Goal: Task Accomplishment & Management: Manage account settings

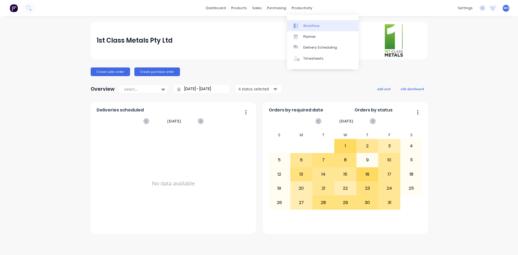
click at [313, 25] on div "Workflow" at bounding box center [311, 25] width 16 height 5
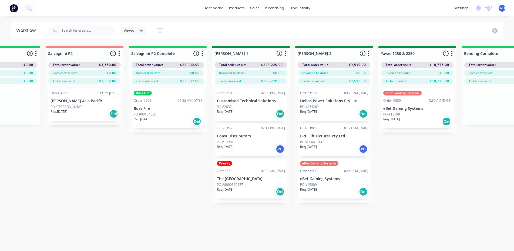
scroll to position [0, 799]
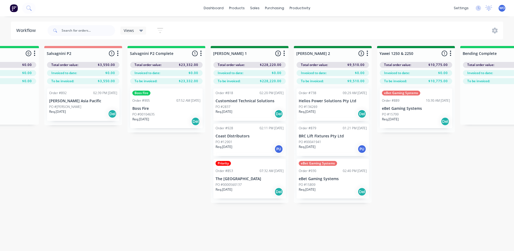
click at [155, 109] on p "Boss Fire" at bounding box center [166, 108] width 68 height 5
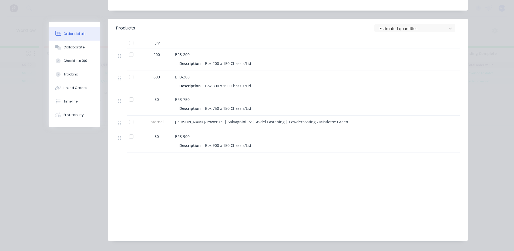
scroll to position [0, 0]
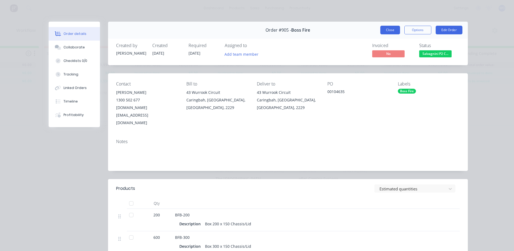
click at [380, 33] on button "Close" at bounding box center [390, 30] width 20 height 9
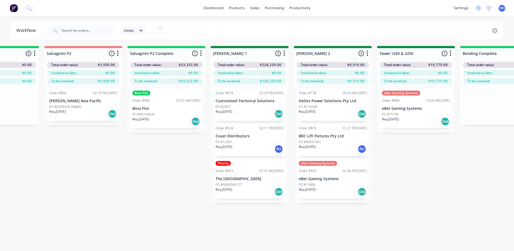
click at [155, 122] on div "Req. [DATE] Del" at bounding box center [166, 121] width 68 height 9
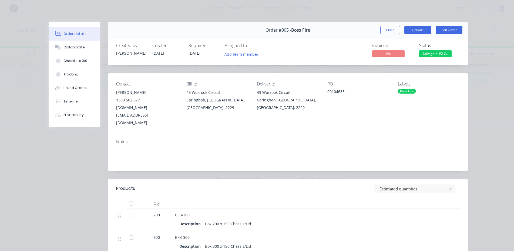
click at [409, 32] on button "Options" at bounding box center [417, 30] width 27 height 9
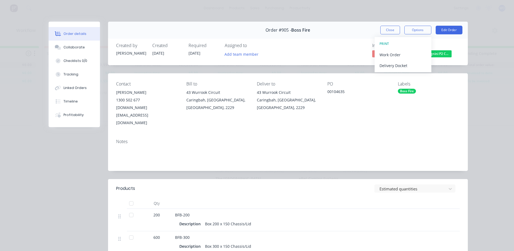
click at [408, 134] on div "Notes" at bounding box center [288, 152] width 360 height 36
click at [431, 53] on span "Salvagnini P2 C..." at bounding box center [435, 53] width 32 height 7
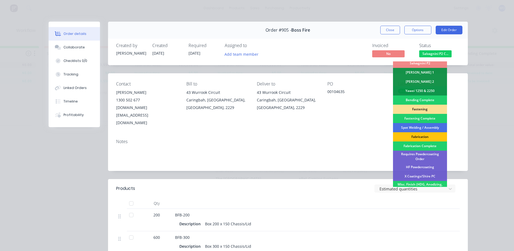
scroll to position [153, 0]
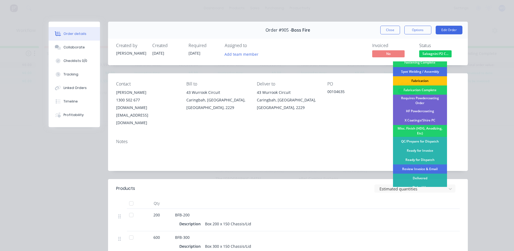
click at [410, 101] on div "Requires Powdercoating Order" at bounding box center [420, 100] width 54 height 12
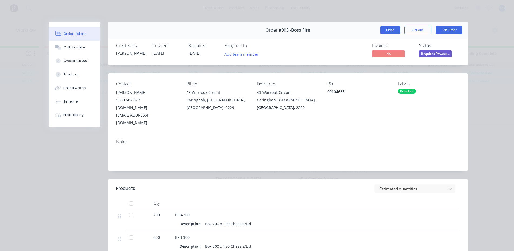
click at [392, 33] on button "Close" at bounding box center [390, 30] width 20 height 9
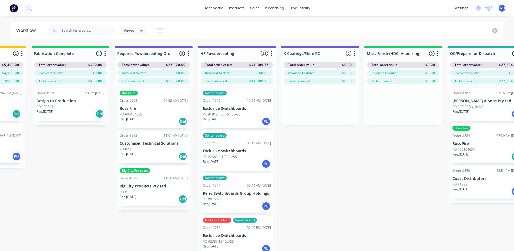
scroll to position [0, 1650]
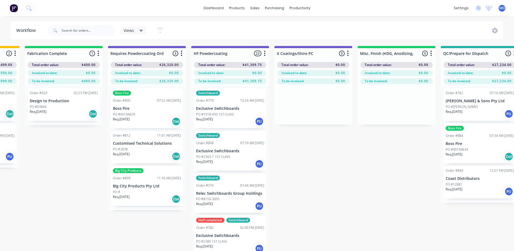
click at [40, 105] on p "PO #03844" at bounding box center [38, 106] width 17 height 5
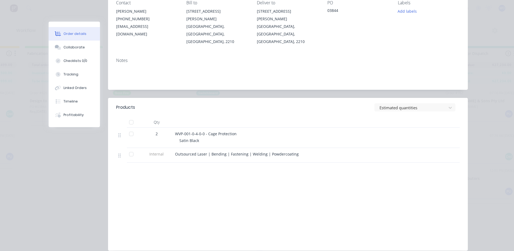
scroll to position [0, 0]
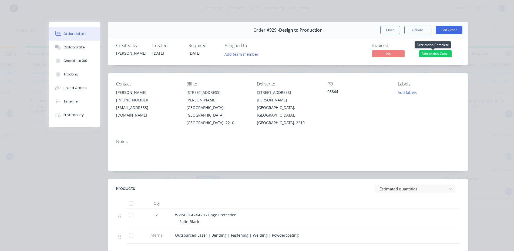
click at [428, 53] on span "Fabrication Com..." at bounding box center [435, 53] width 32 height 7
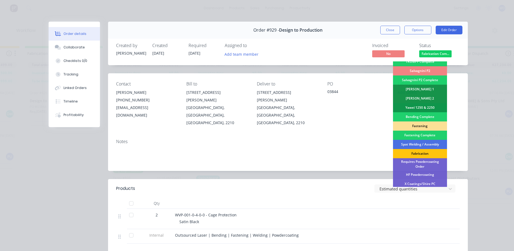
scroll to position [108, 0]
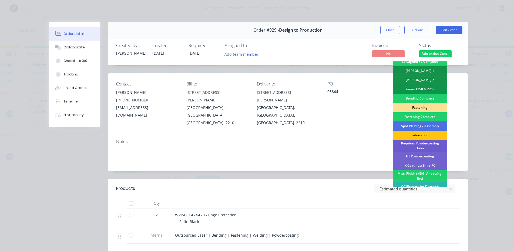
click at [426, 144] on div "Requires Powdercoating Order" at bounding box center [420, 146] width 54 height 12
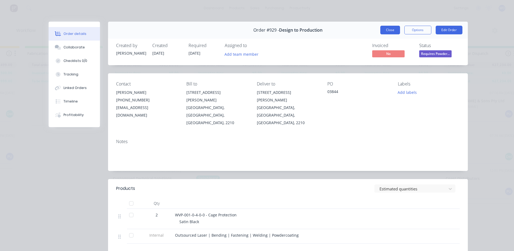
click at [395, 30] on button "Close" at bounding box center [390, 30] width 20 height 9
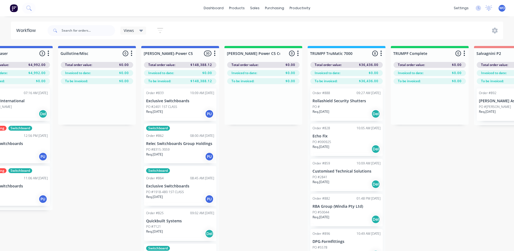
scroll to position [0, 207]
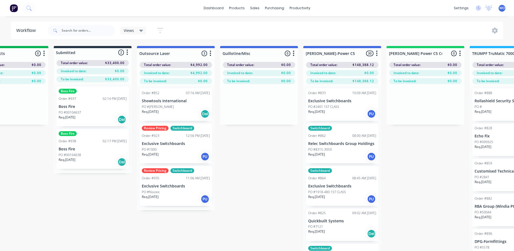
click at [131, 218] on html "dashboard products sales purchasing productivity dashboard products Product Cat…" at bounding box center [50, 109] width 514 height 218
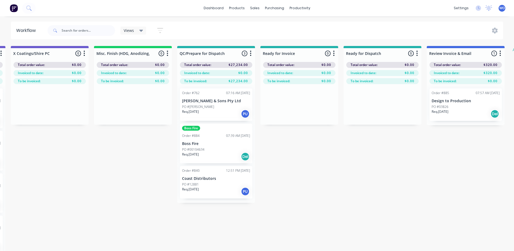
scroll to position [0, 1903]
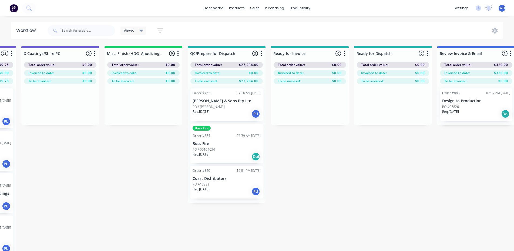
click at [15, 12] on img at bounding box center [14, 8] width 8 height 8
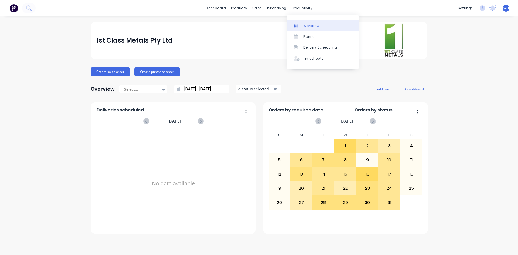
click at [305, 24] on div "Workflow" at bounding box center [311, 25] width 16 height 5
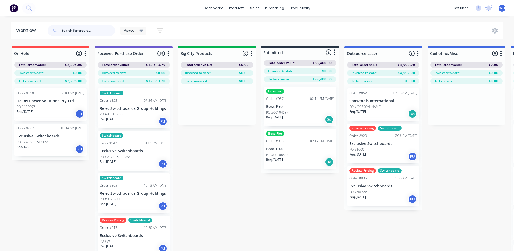
click at [67, 30] on input "text" at bounding box center [88, 30] width 53 height 11
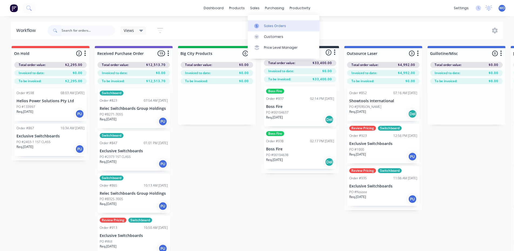
click at [270, 26] on div "Sales Orders" at bounding box center [275, 25] width 22 height 5
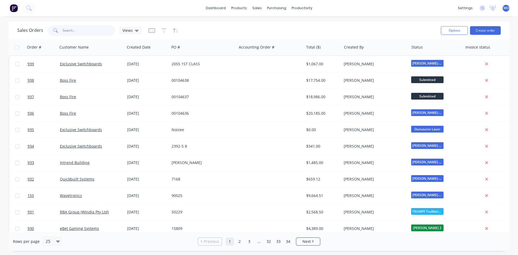
click at [67, 32] on input "text" at bounding box center [89, 30] width 53 height 11
type input "885"
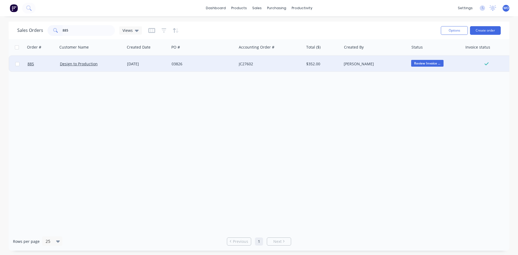
click at [221, 68] on div "03826" at bounding box center [203, 64] width 67 height 16
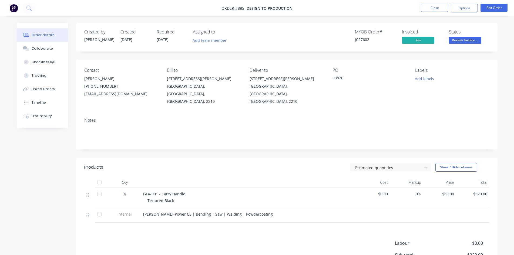
click at [466, 13] on nav "Order #885 - Design to Production Close Options Edit Order" at bounding box center [257, 8] width 514 height 16
click at [462, 6] on button "Options" at bounding box center [464, 8] width 27 height 9
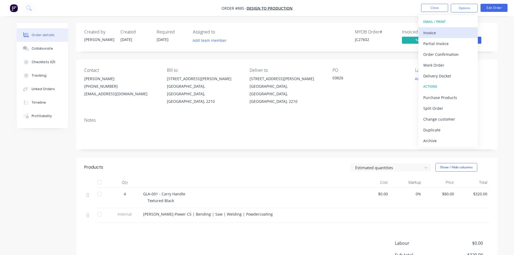
click at [449, 35] on div "Invoice" at bounding box center [448, 33] width 50 height 8
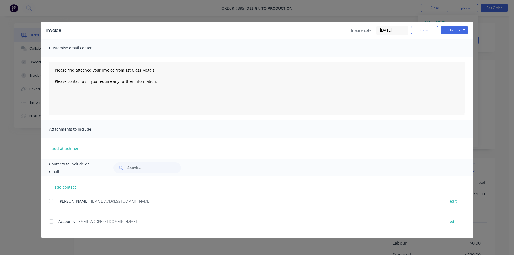
click at [48, 223] on div "add contact [PERSON_NAME] - [EMAIL_ADDRESS][DOMAIN_NAME] edit Accounts - [EMAIL…" at bounding box center [257, 208] width 432 height 62
click at [54, 224] on div at bounding box center [51, 221] width 11 height 11
click at [458, 33] on button "Options" at bounding box center [454, 30] width 27 height 8
click at [464, 61] on button "Email" at bounding box center [458, 57] width 35 height 9
type textarea "Please find attached your invoice from 1st Class Metals. Please contact us if y…"
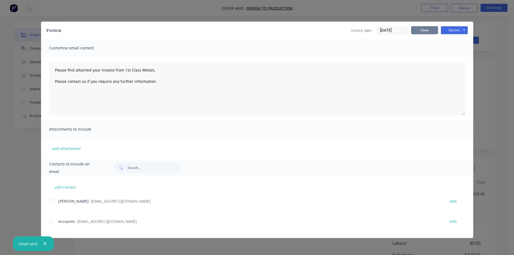
click at [418, 31] on button "Close" at bounding box center [424, 30] width 27 height 8
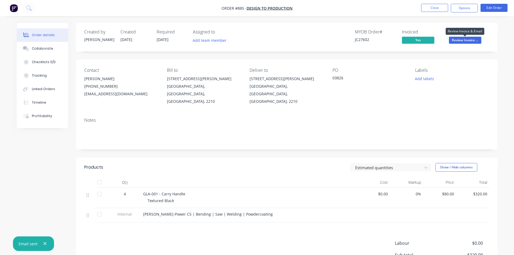
click at [464, 39] on span "Review Invoice ..." at bounding box center [465, 40] width 32 height 7
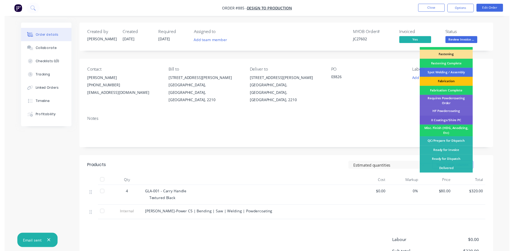
scroll to position [153, 0]
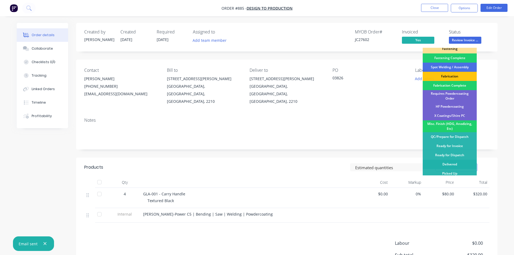
click at [447, 164] on div "Delivered" at bounding box center [449, 164] width 54 height 9
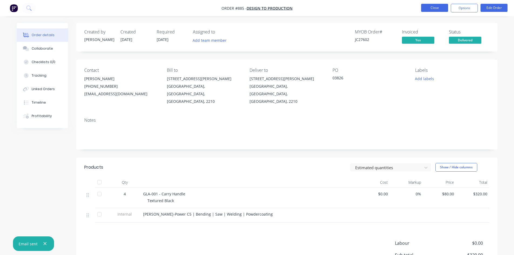
click at [431, 11] on button "Close" at bounding box center [434, 8] width 27 height 8
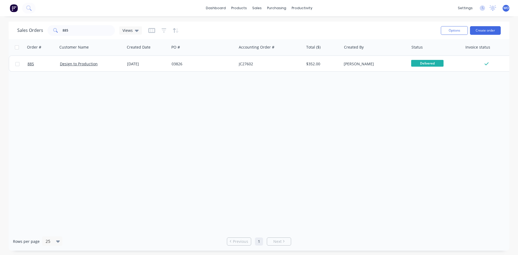
click at [12, 12] on img at bounding box center [14, 8] width 8 height 8
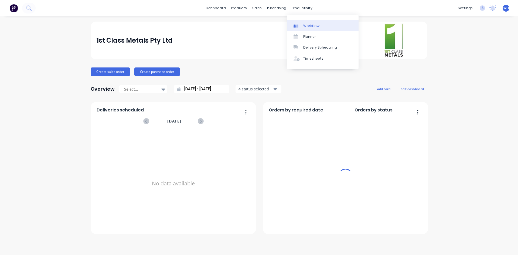
click at [309, 24] on div "Workflow" at bounding box center [311, 25] width 16 height 5
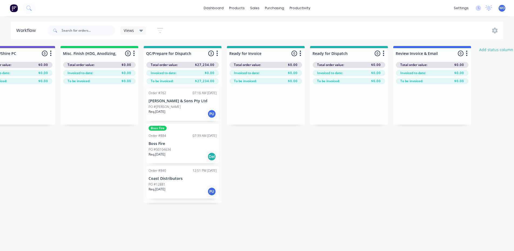
scroll to position [0, 1908]
